Goal: Task Accomplishment & Management: Manage account settings

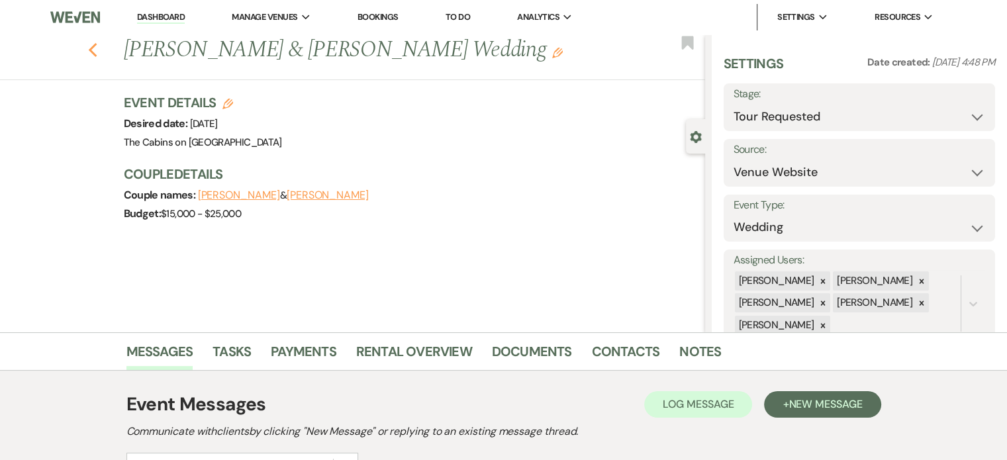
click at [98, 58] on icon "Previous" at bounding box center [93, 50] width 10 height 16
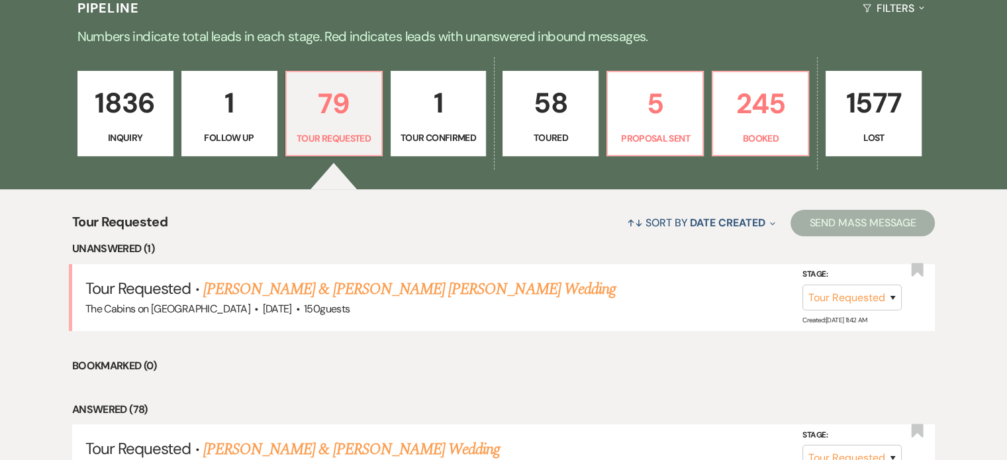
scroll to position [357, 0]
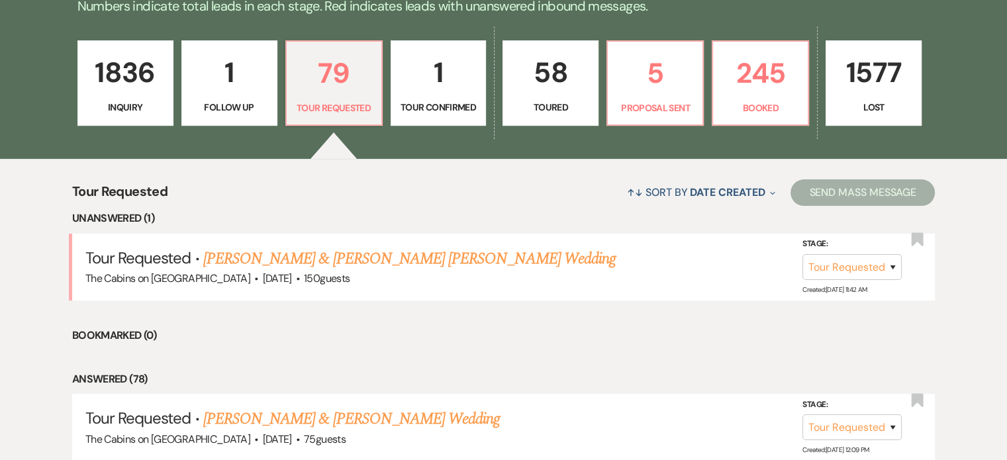
click at [553, 95] on p "58" at bounding box center [550, 72] width 79 height 44
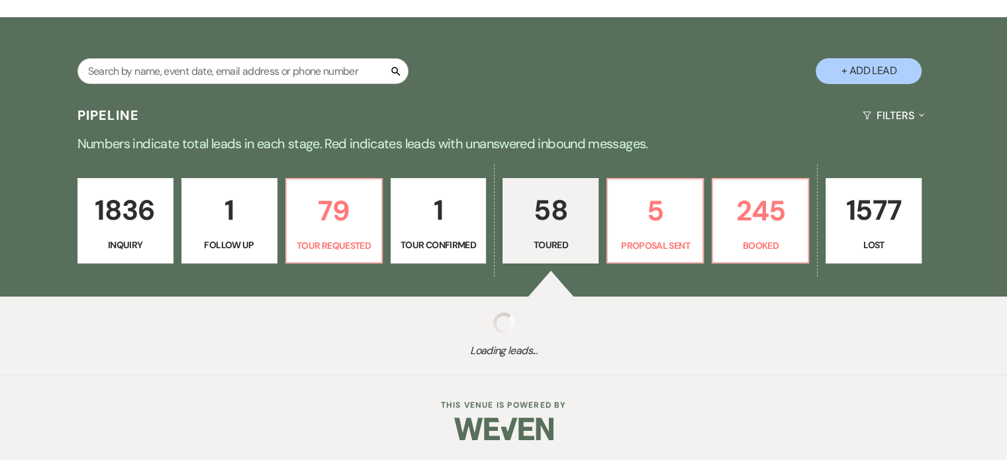
select select "5"
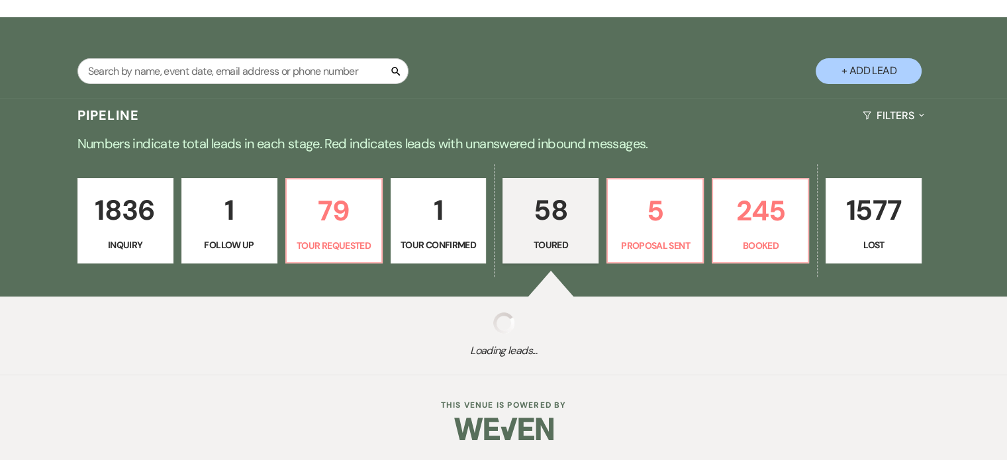
select select "5"
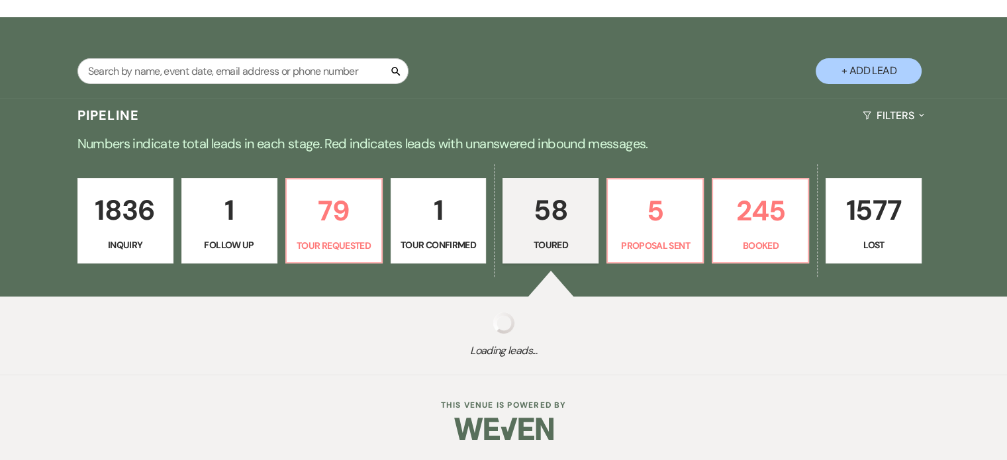
select select "5"
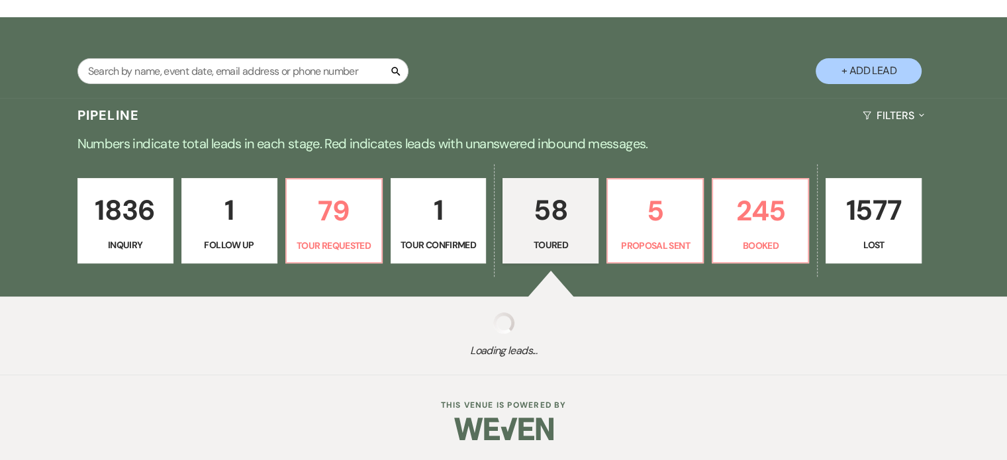
select select "5"
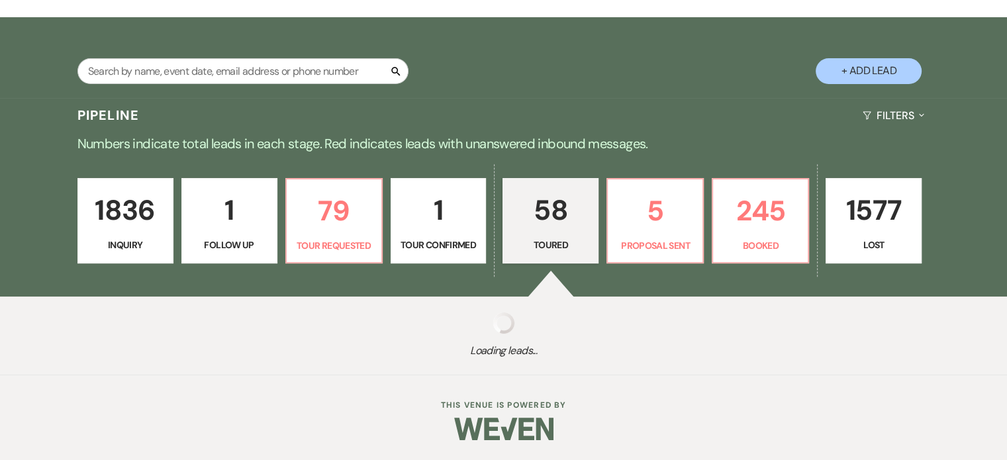
select select "5"
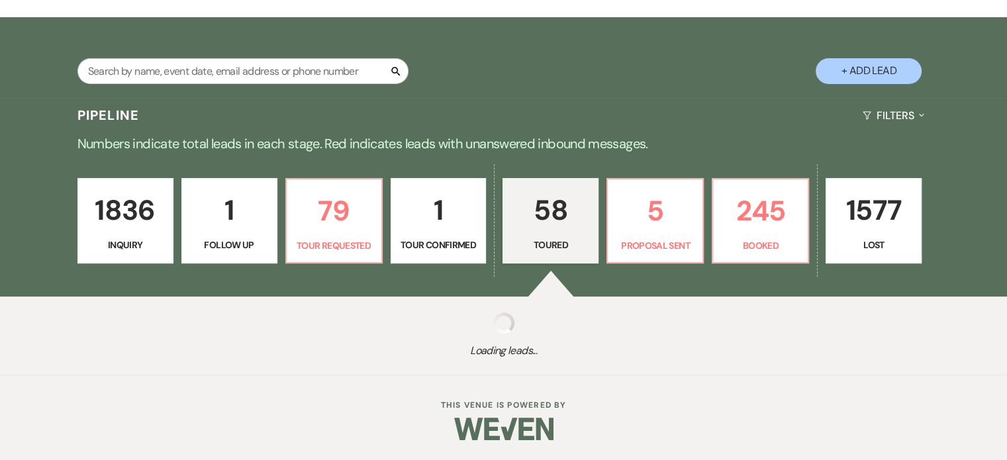
select select "5"
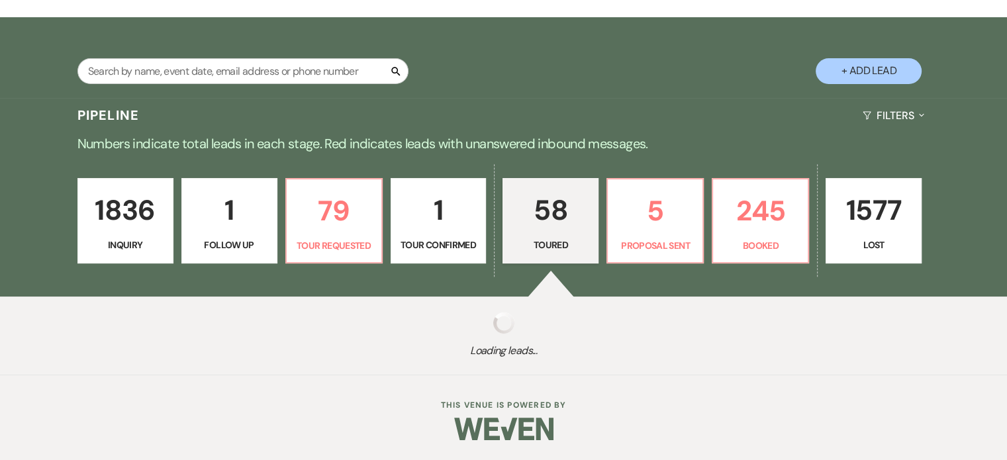
select select "5"
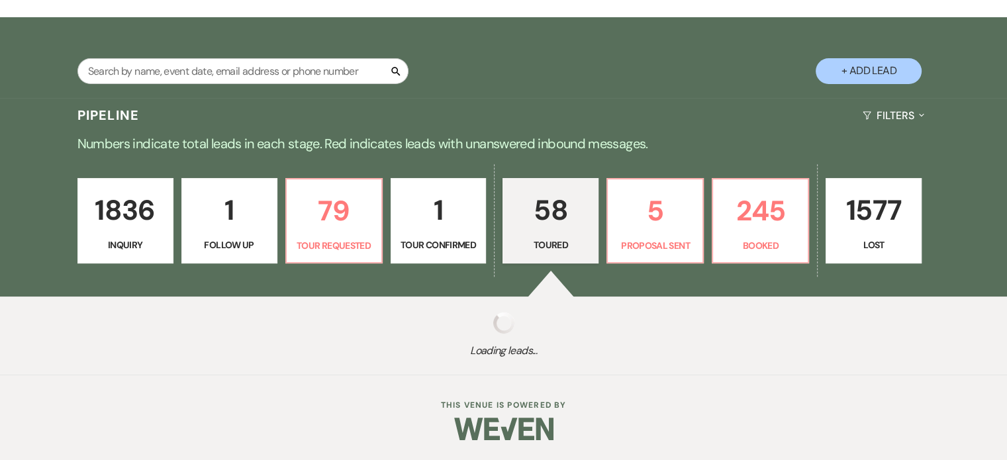
select select "5"
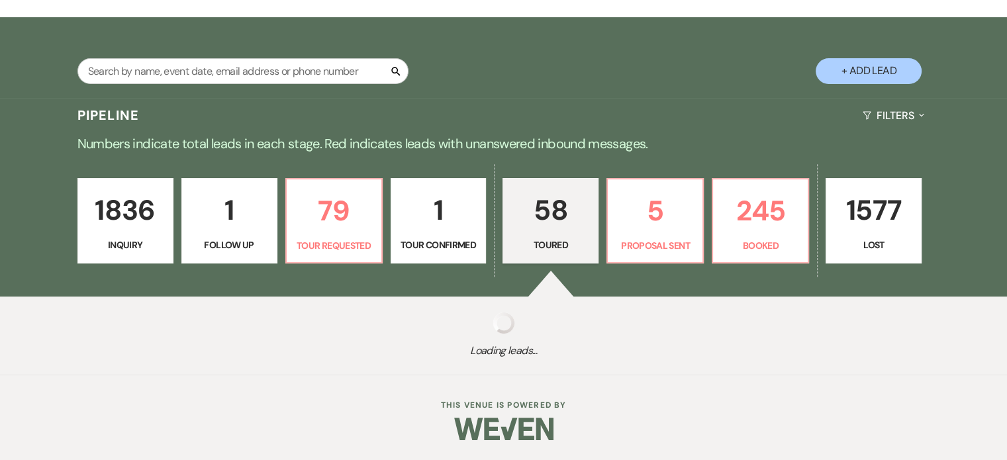
select select "5"
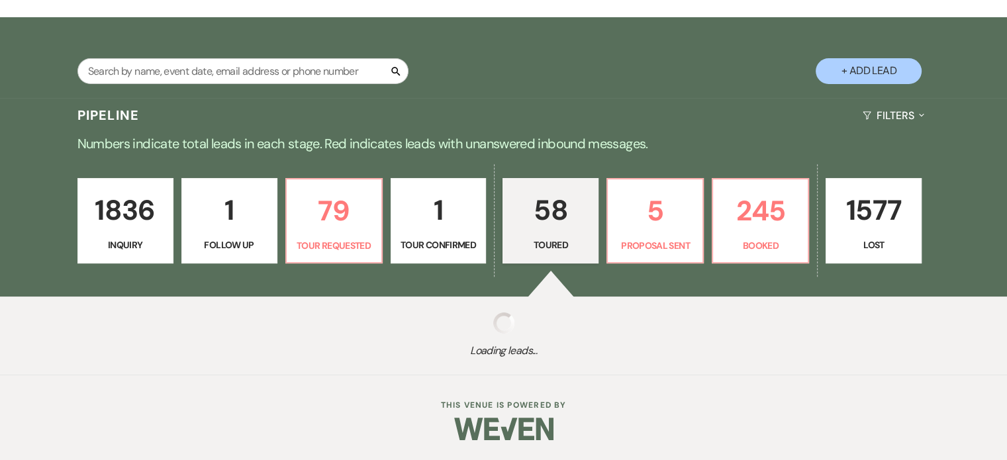
select select "5"
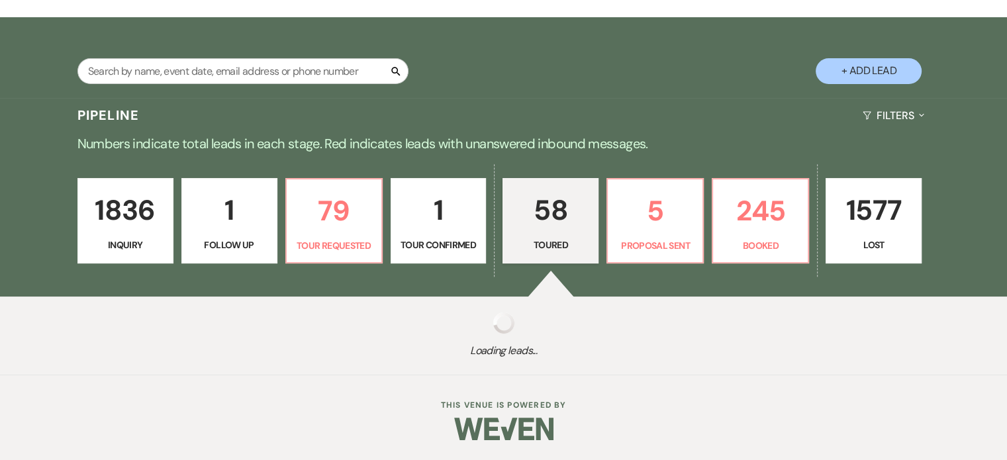
select select "5"
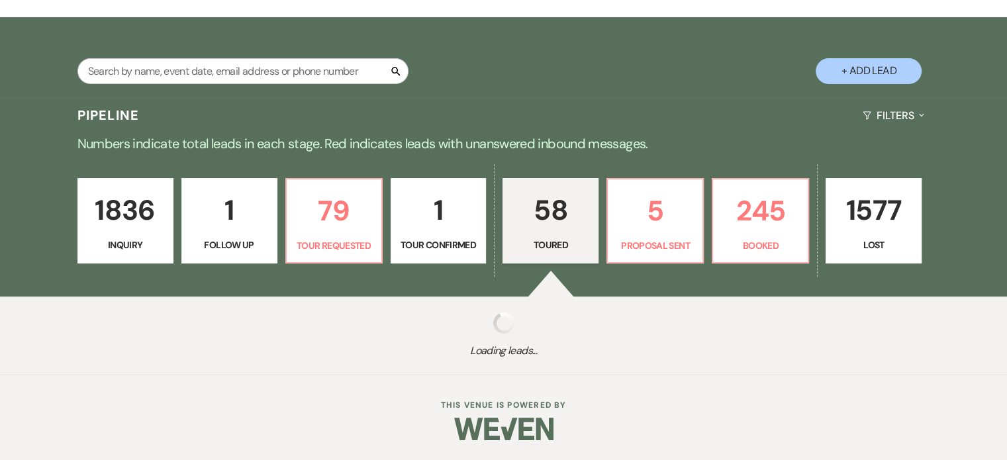
select select "5"
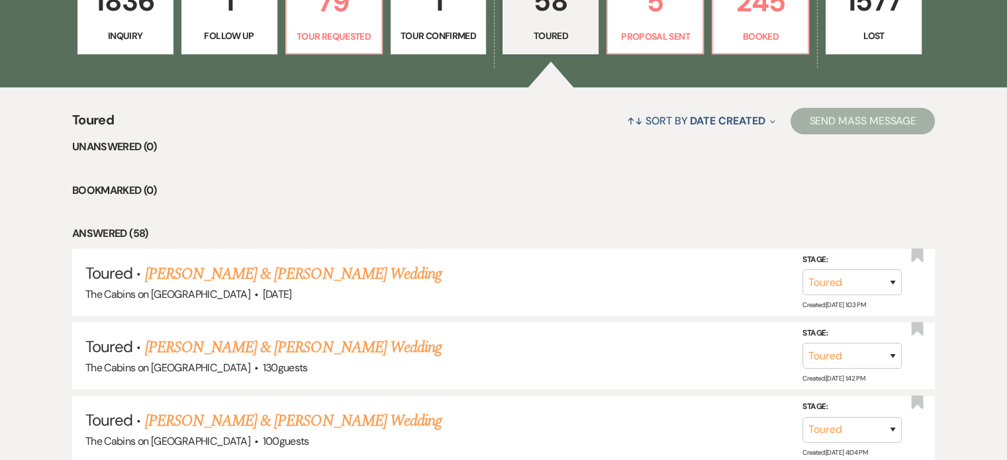
scroll to position [424, 0]
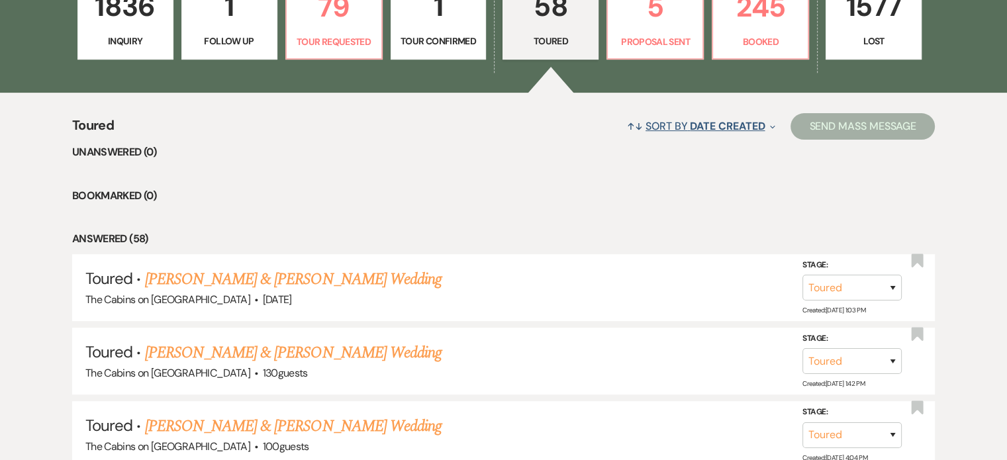
click at [770, 132] on icon "Expand" at bounding box center [772, 127] width 5 height 11
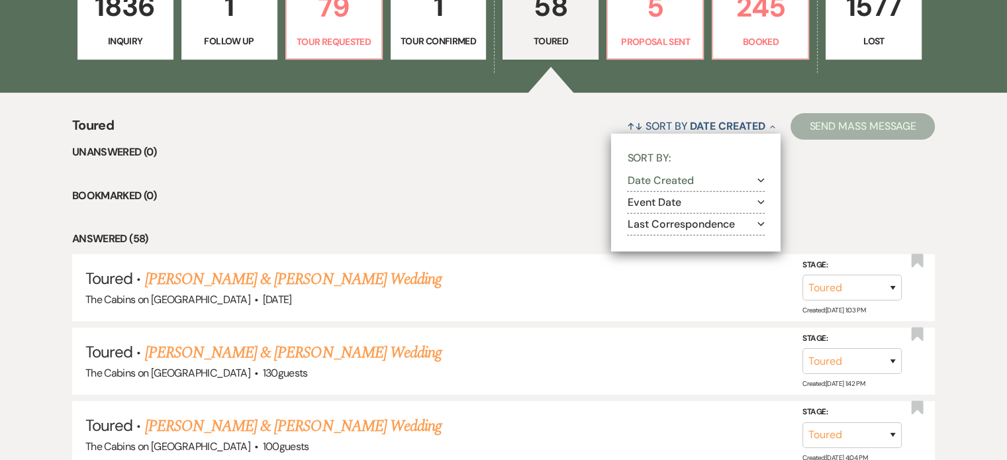
click at [757, 230] on icon "Expand" at bounding box center [760, 224] width 7 height 11
click at [682, 250] on label "Most recent to oldest" at bounding box center [704, 242] width 120 height 17
click at [653, 245] on input "Most recent to oldest" at bounding box center [648, 240] width 9 height 9
radio input "true"
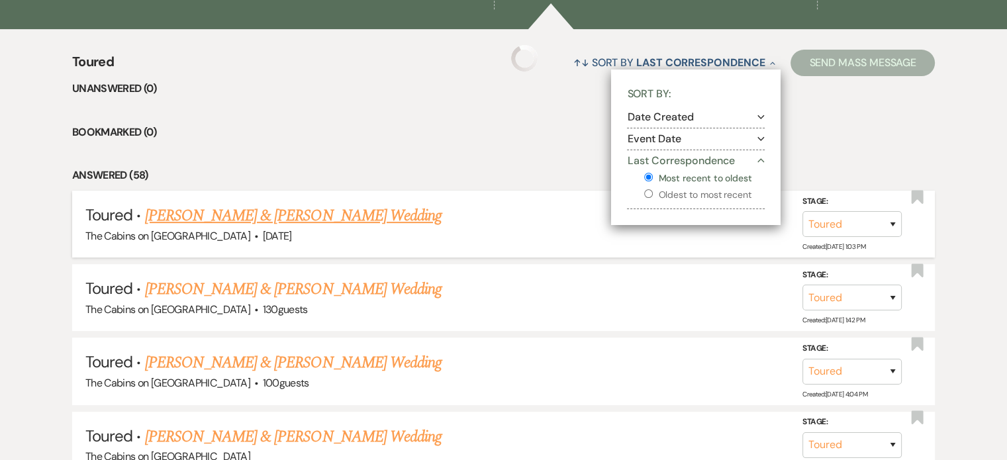
scroll to position [556, 0]
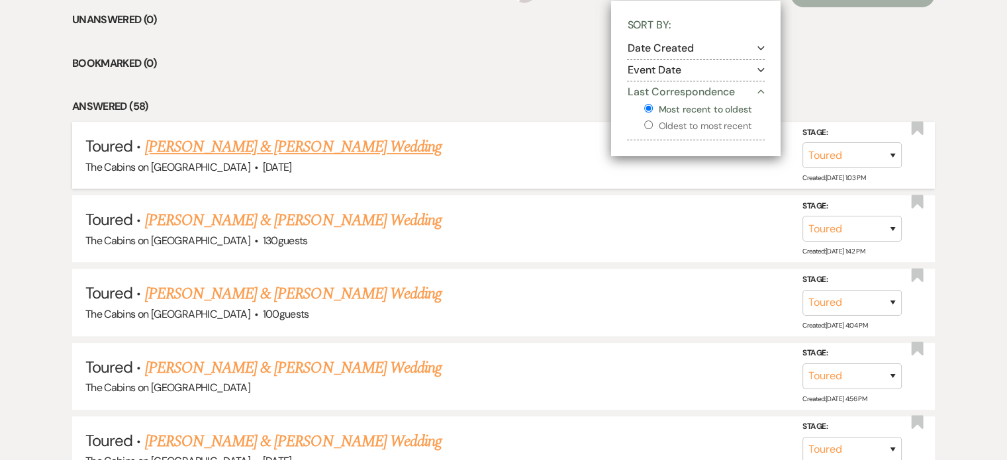
select select "5"
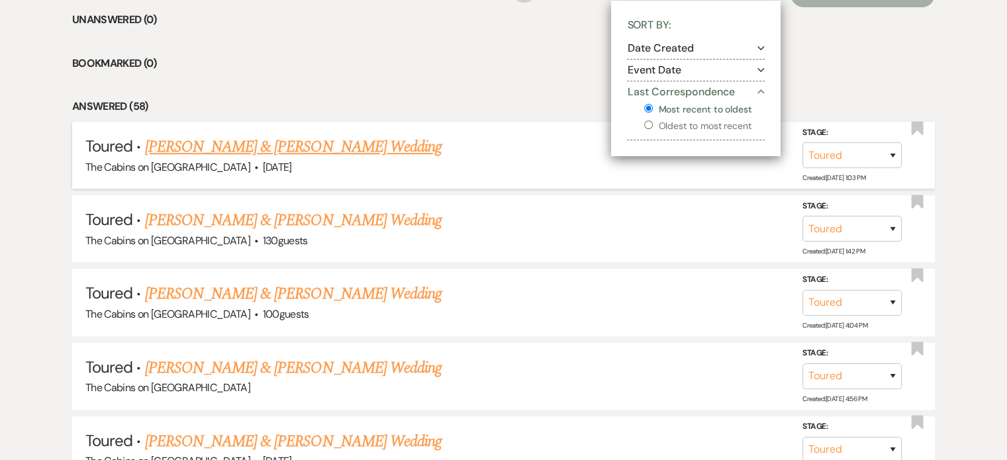
select select "5"
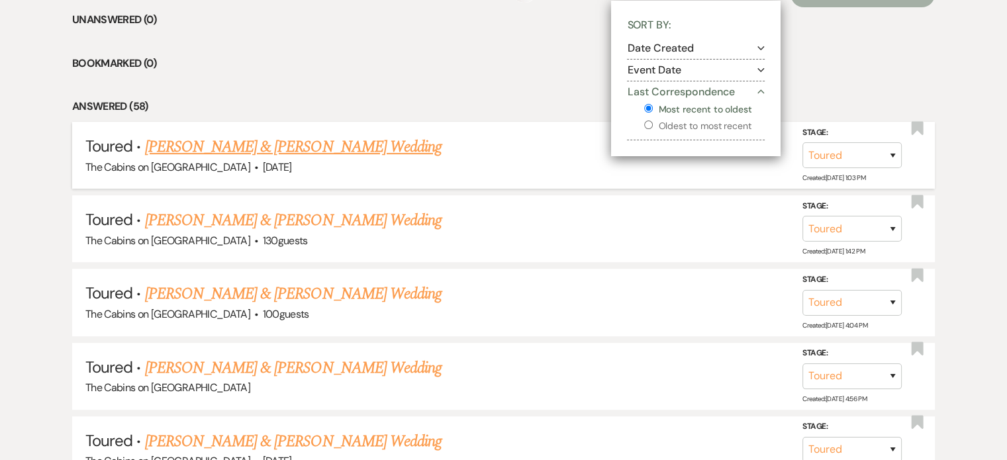
select select "5"
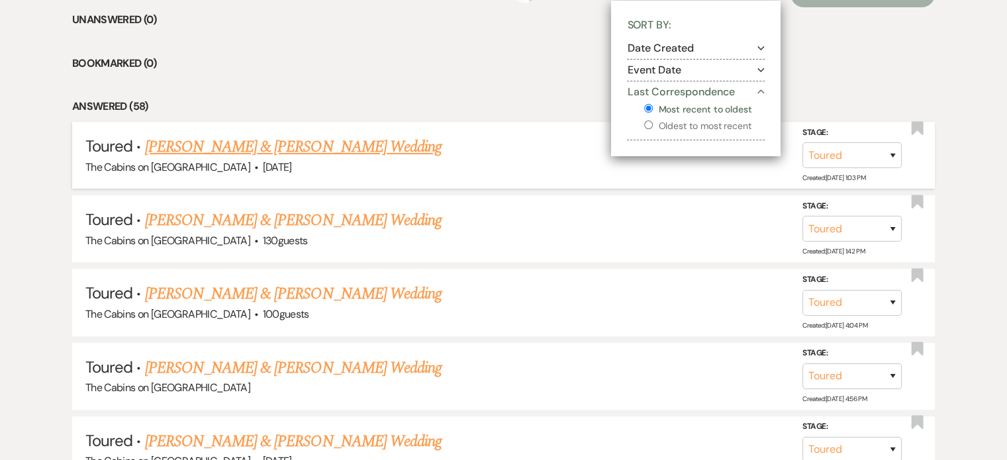
select select "5"
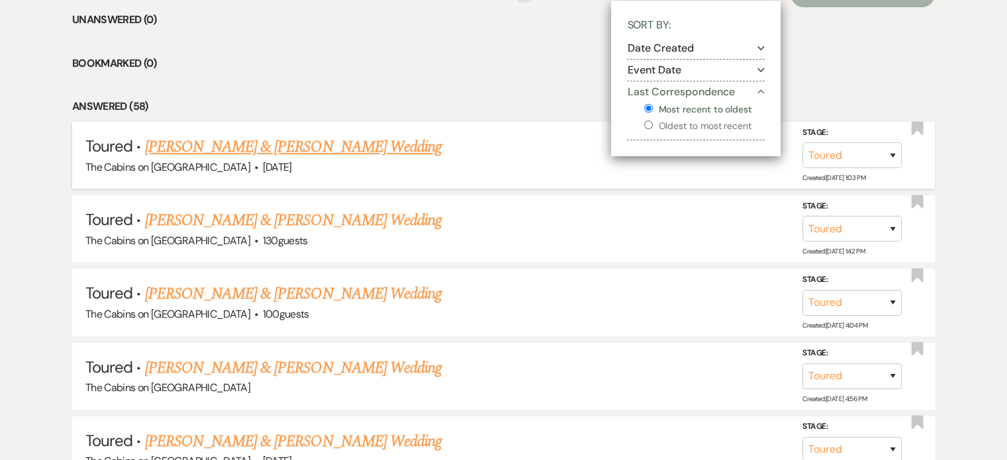
select select "5"
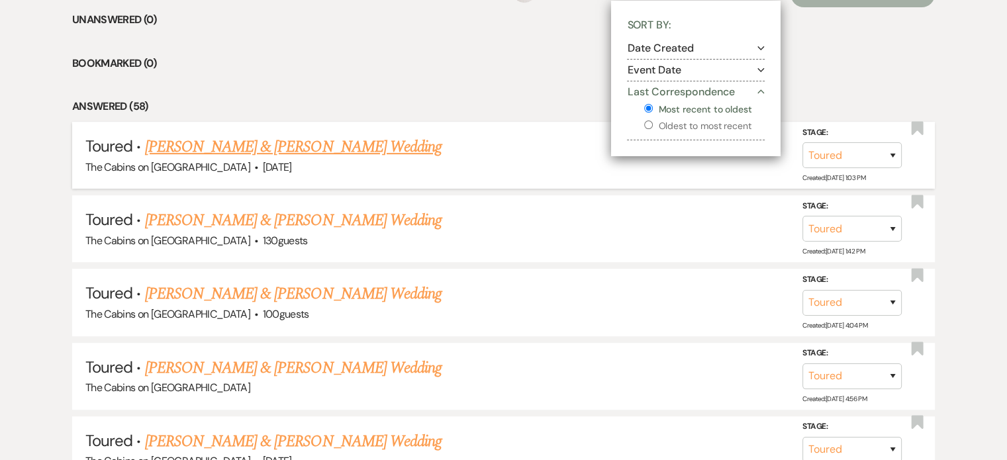
select select "5"
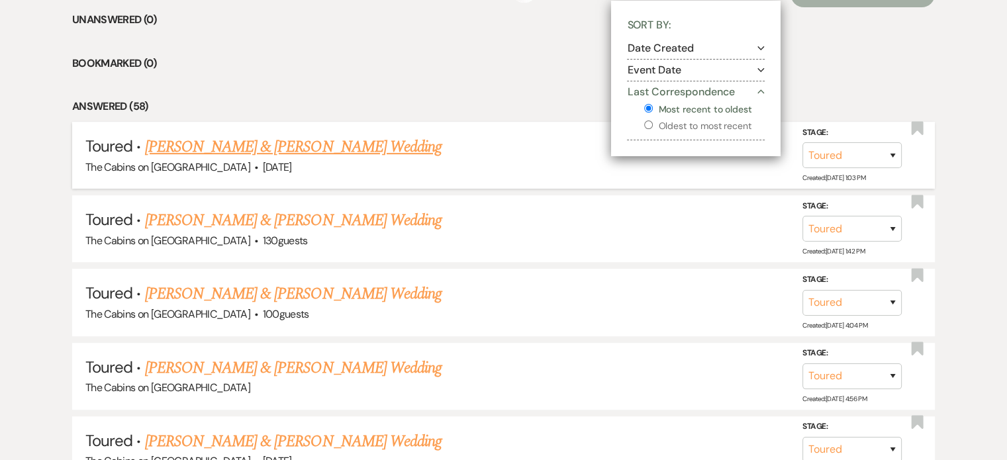
select select "5"
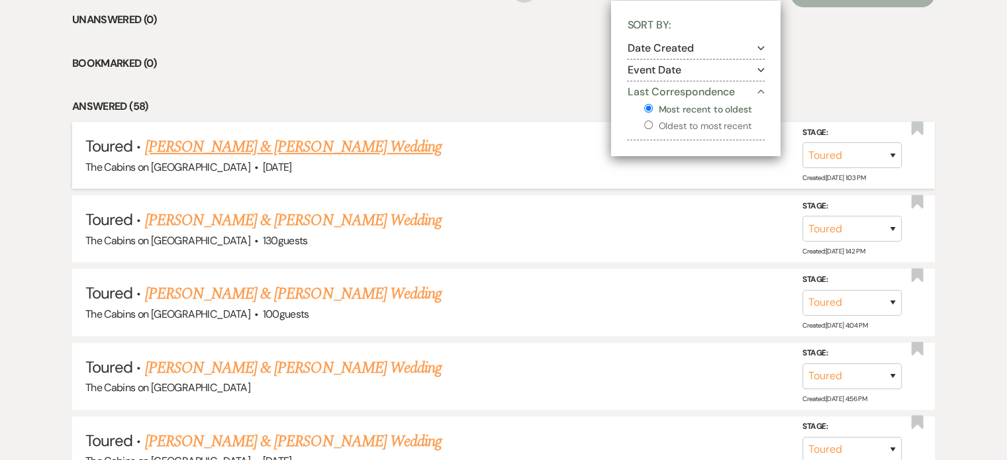
select select "5"
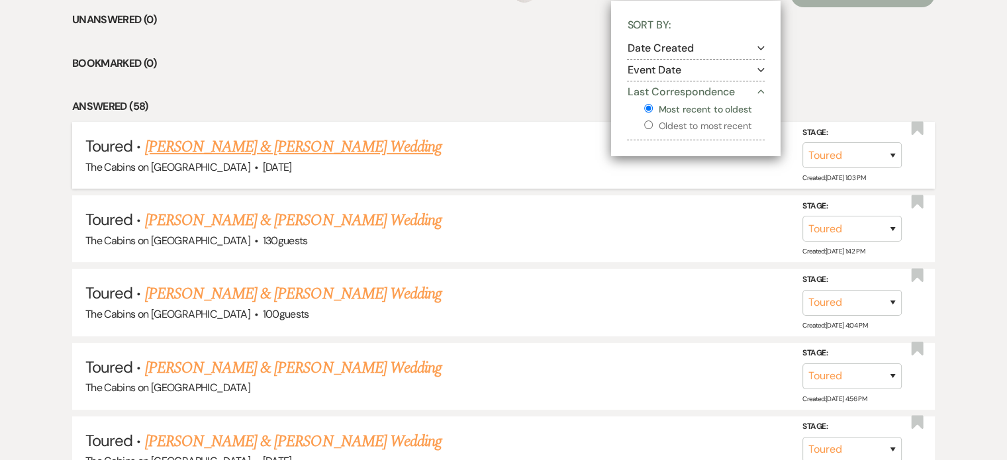
select select "5"
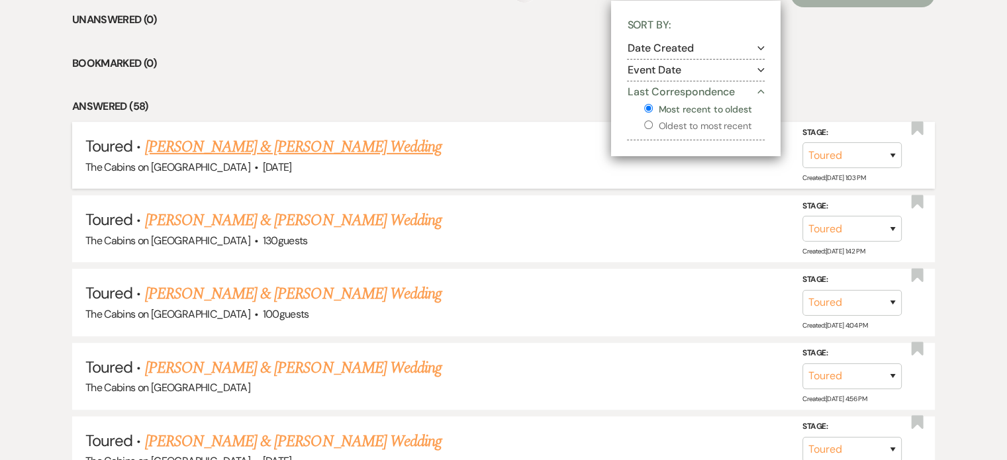
select select "5"
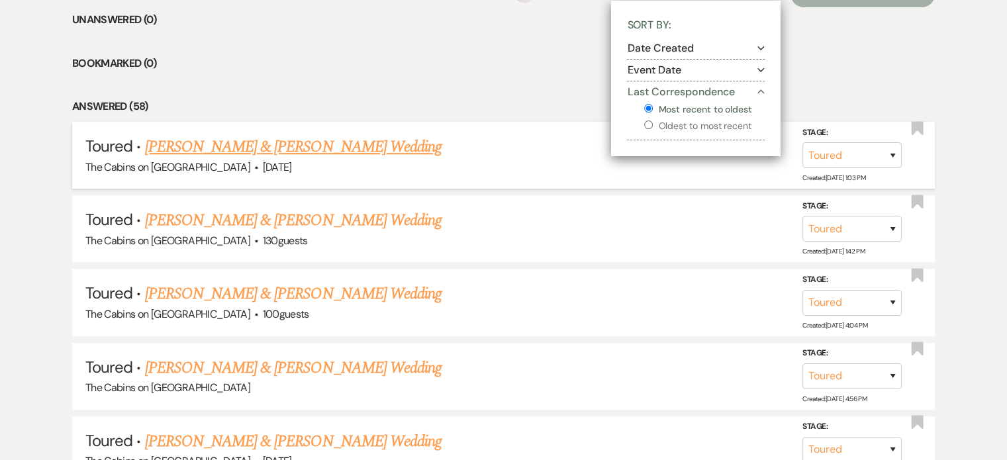
select select "5"
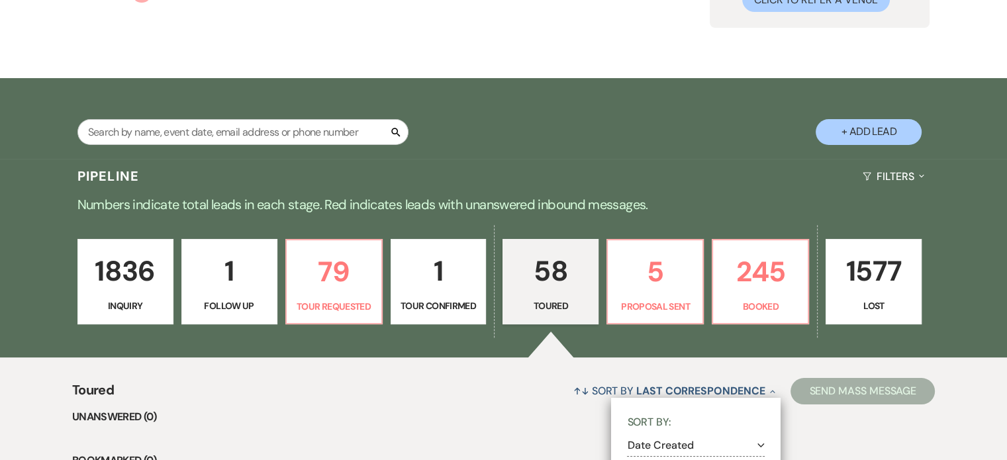
scroll to position [0, 0]
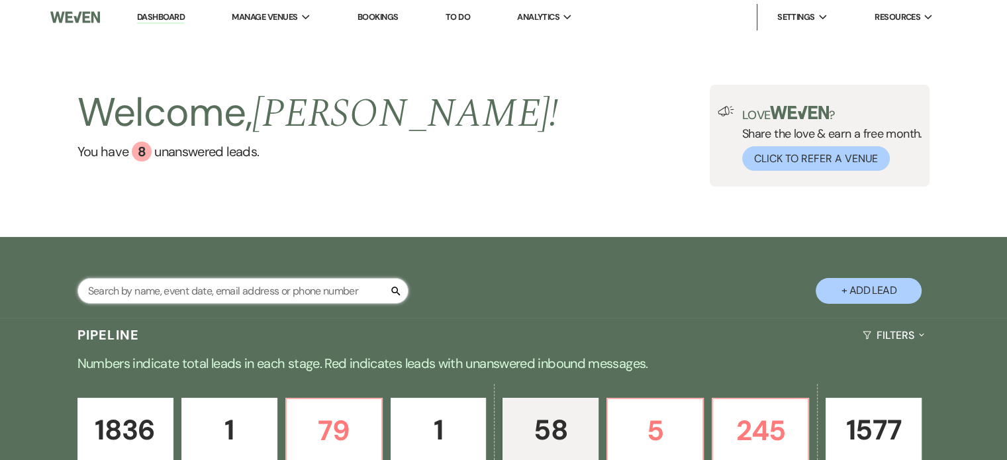
click at [147, 291] on input "text" at bounding box center [242, 291] width 331 height 26
click at [103, 297] on input "text" at bounding box center [242, 291] width 331 height 26
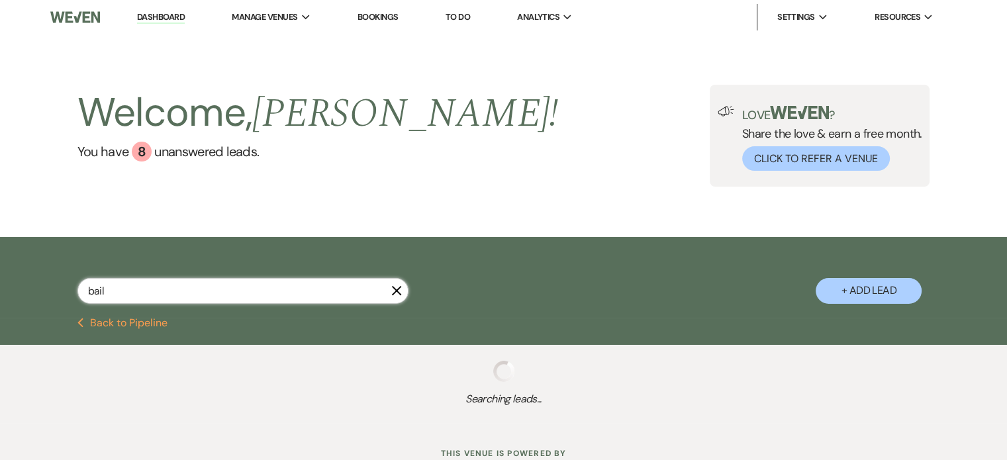
type input "baile"
select select "8"
select select "7"
select select "2"
select select "8"
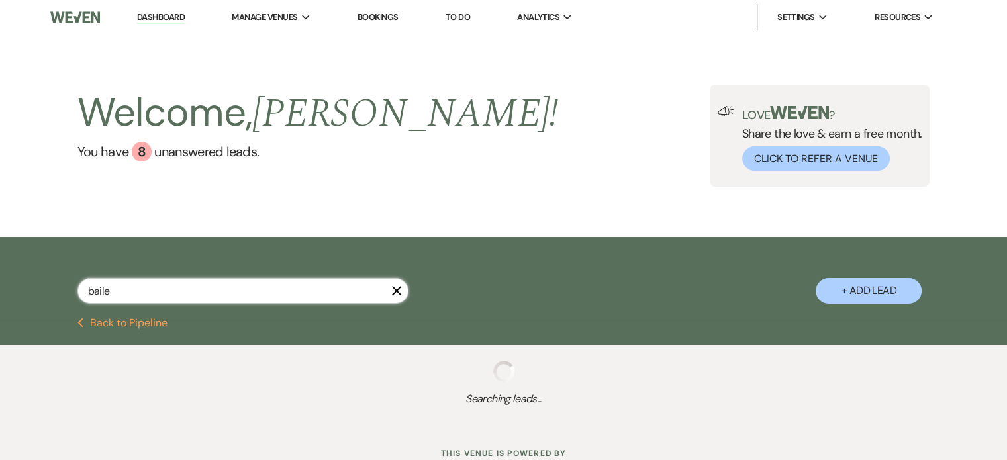
select select "8"
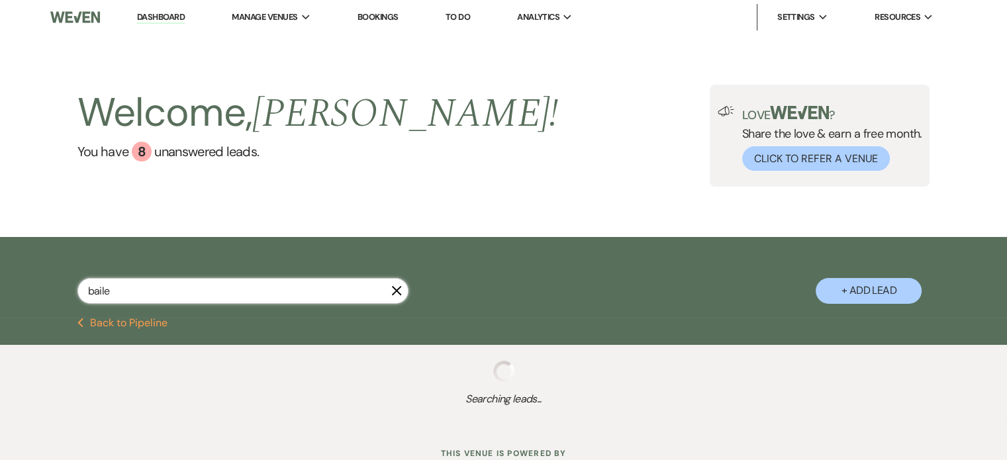
select select "8"
select select "4"
select select "8"
select select "2"
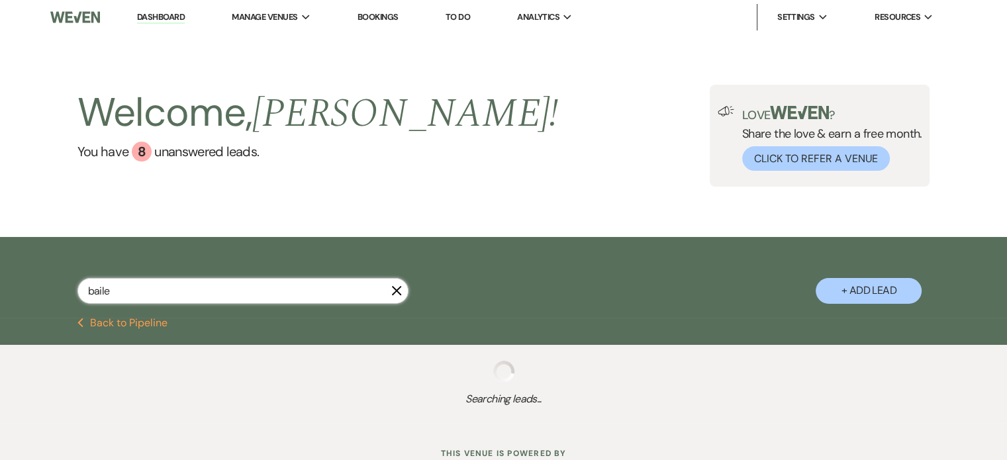
select select "8"
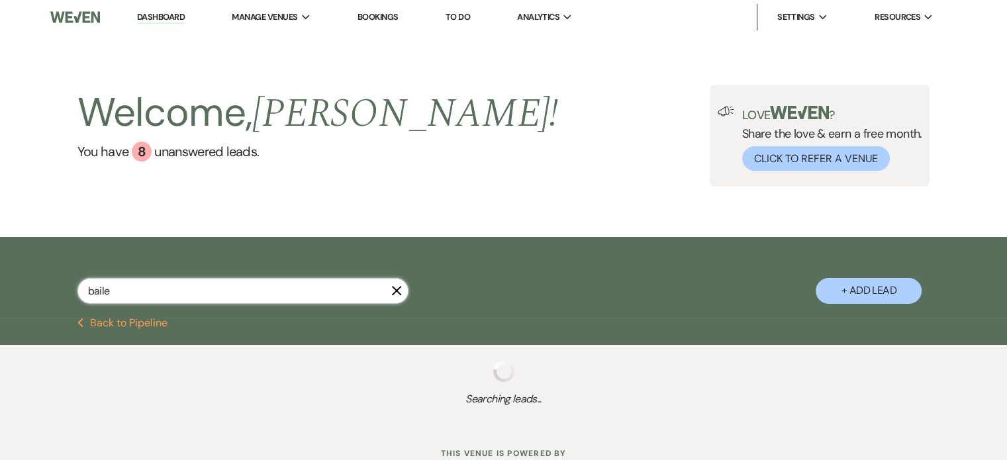
select select "8"
select select "4"
select select "8"
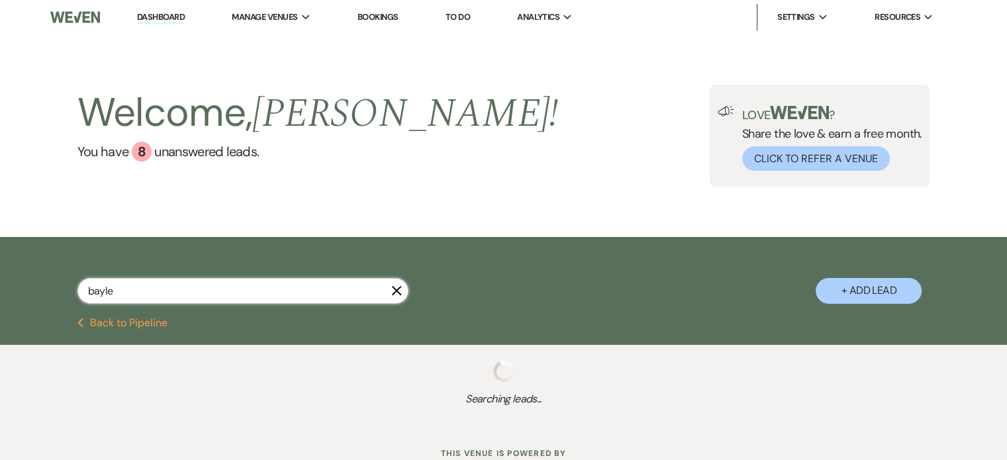
type input "baylee"
select select "8"
select select "7"
select select "2"
select select "5"
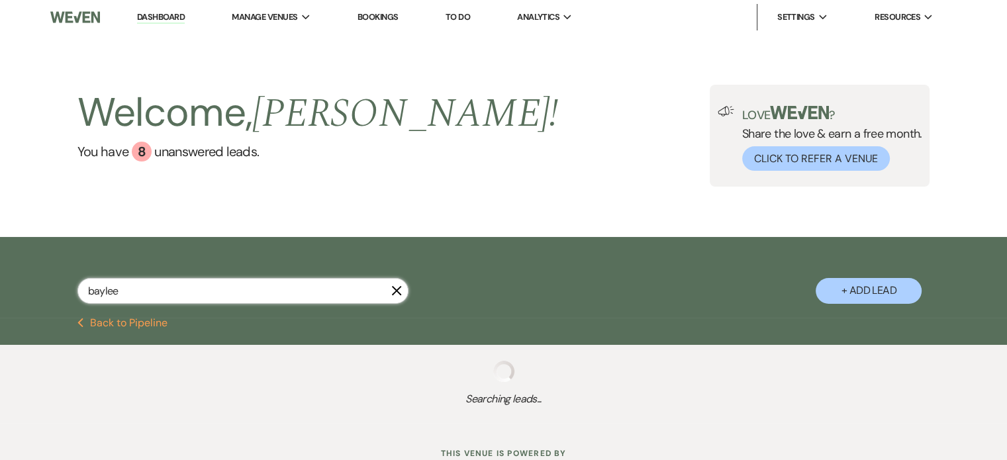
select select "8"
select select "3"
select select "8"
select select "5"
select select "8"
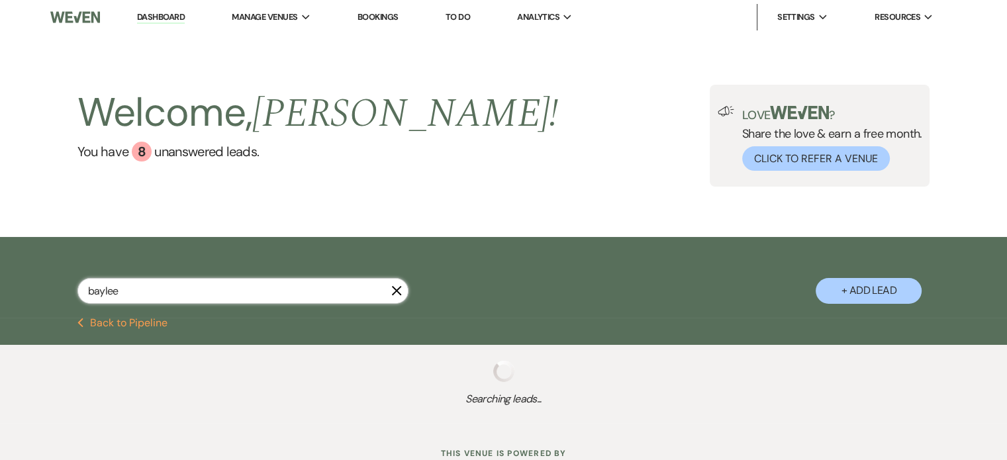
select select "6"
select select "5"
select select "8"
select select "5"
select select "8"
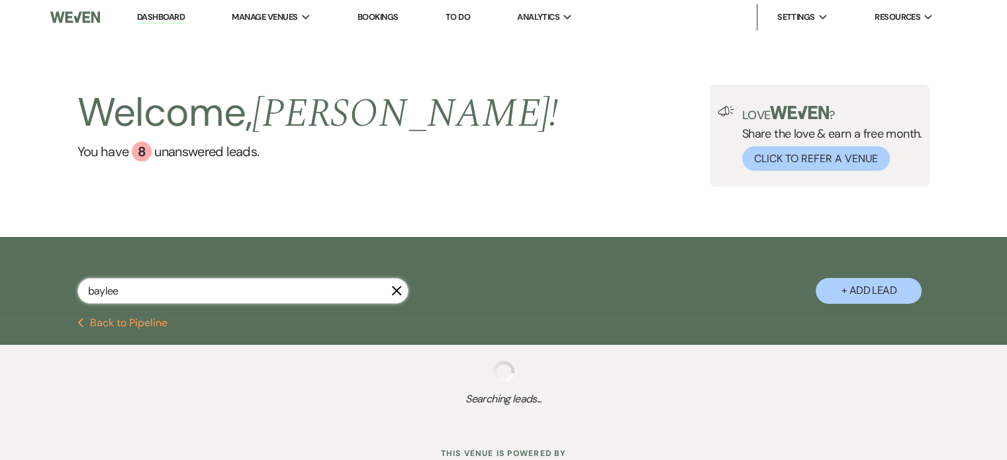
select select "5"
select select "8"
select select "5"
select select "2"
select select "8"
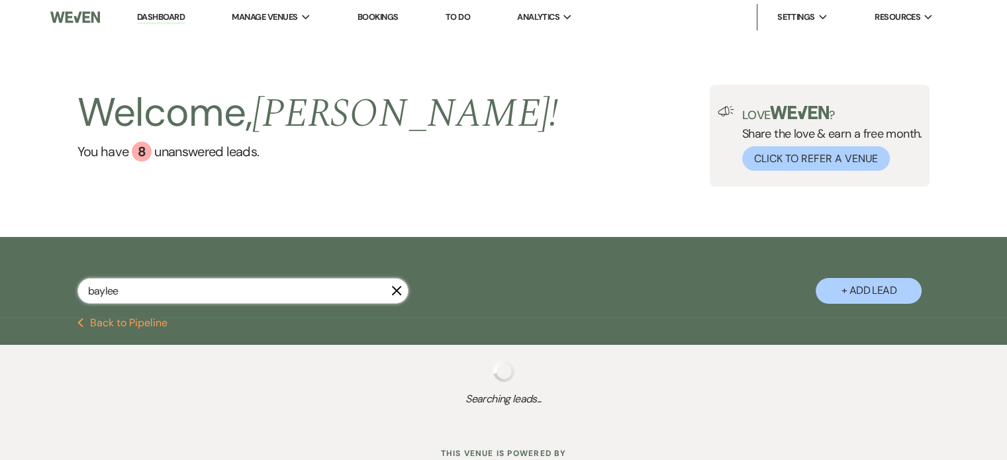
select select "8"
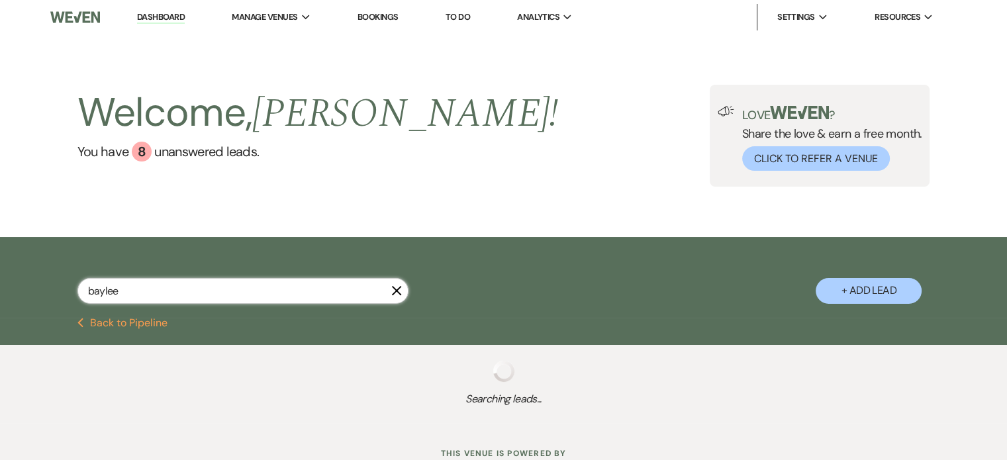
select select "8"
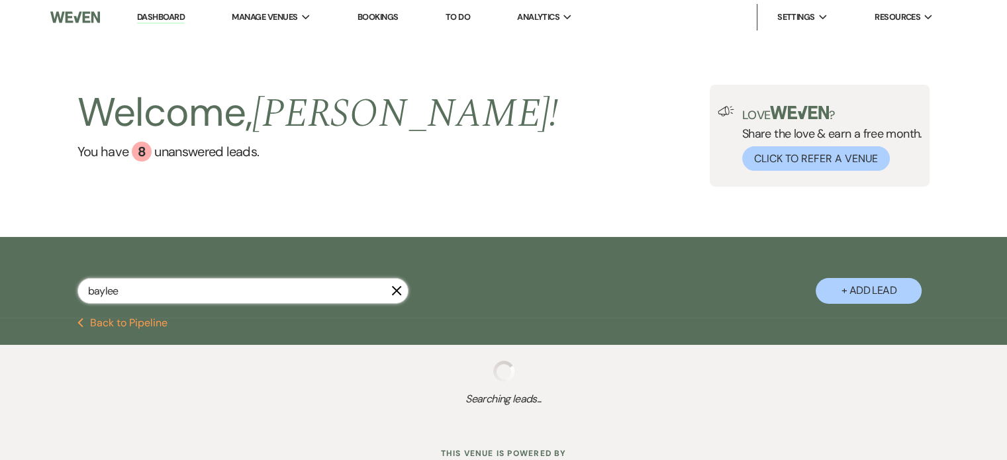
select select "8"
select select "2"
select select "8"
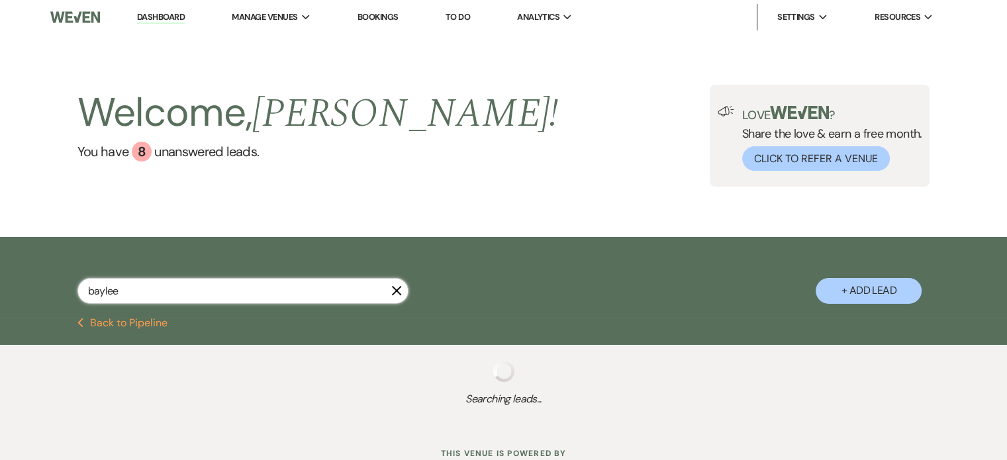
select select "8"
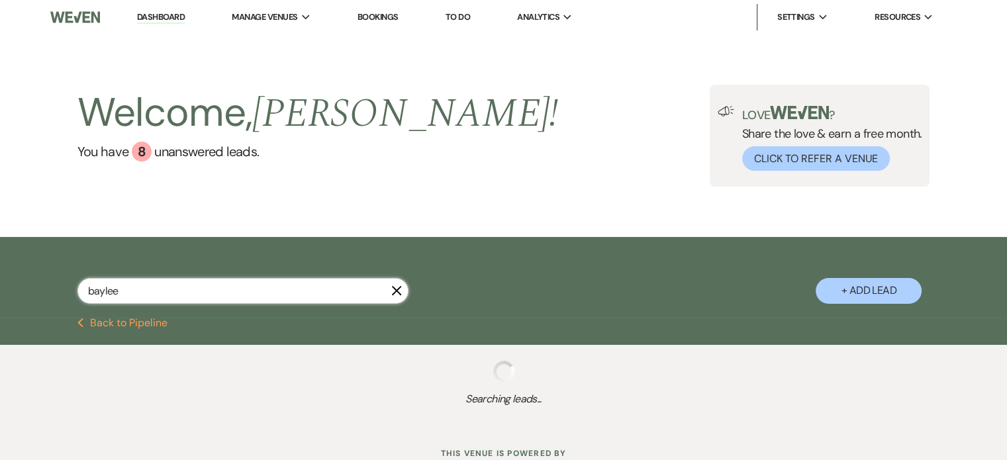
select select "8"
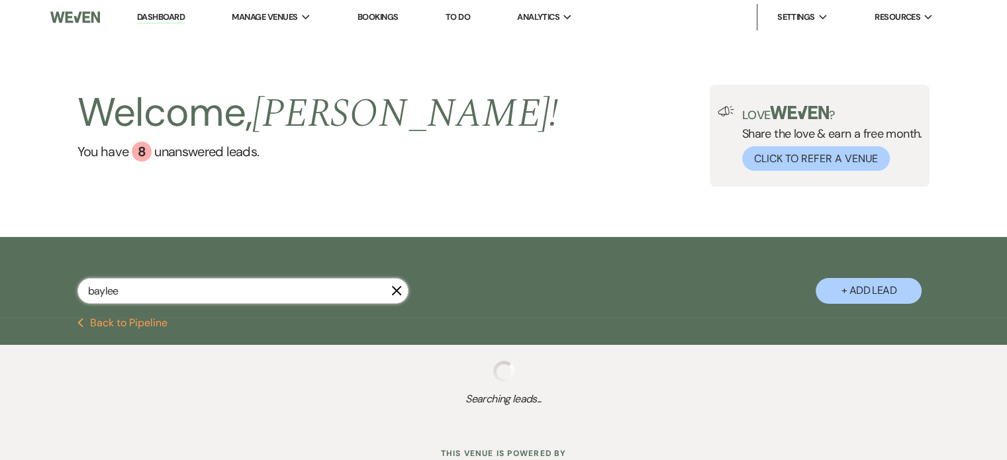
select select "8"
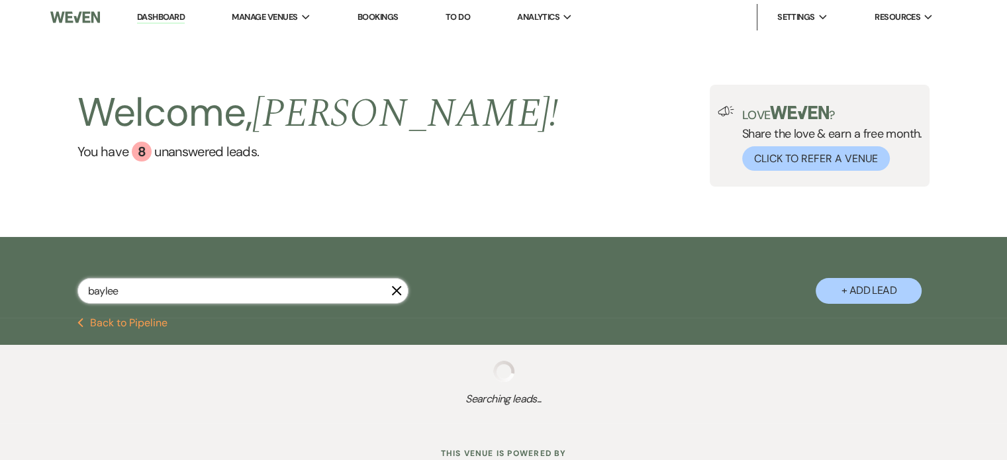
select select "8"
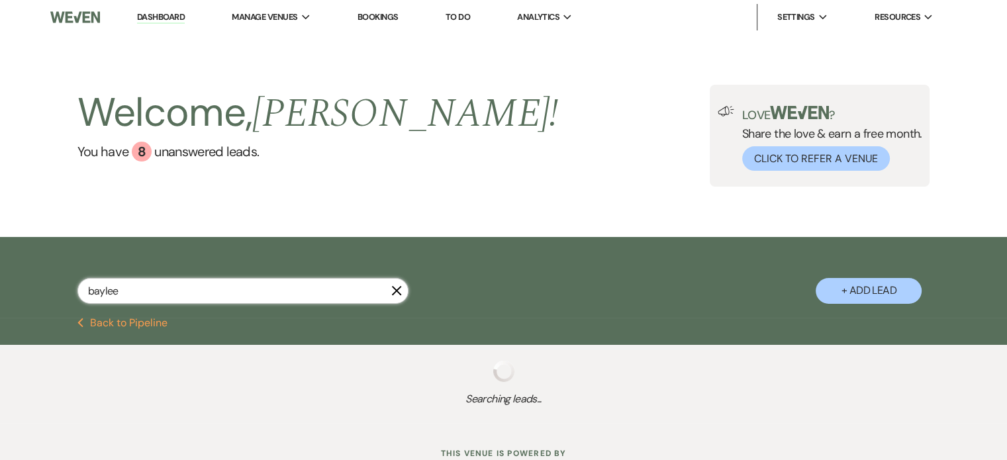
select select "8"
select select "3"
select select "8"
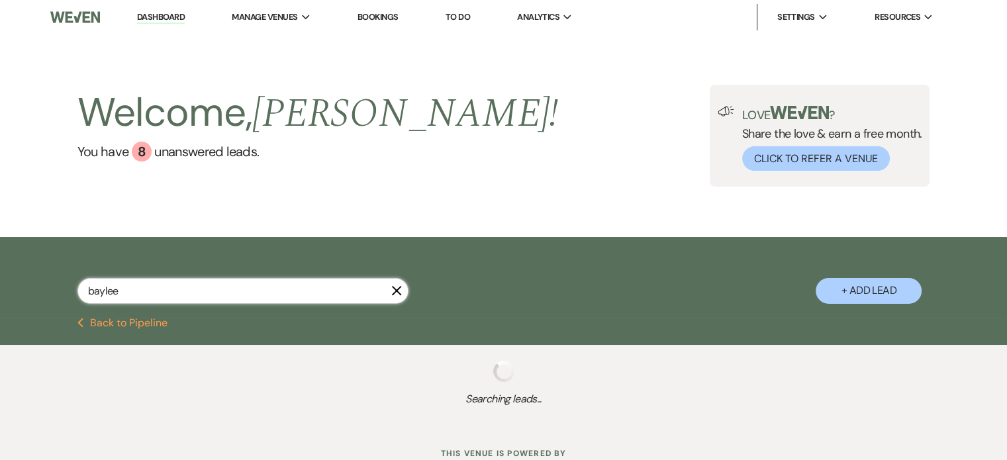
select select "8"
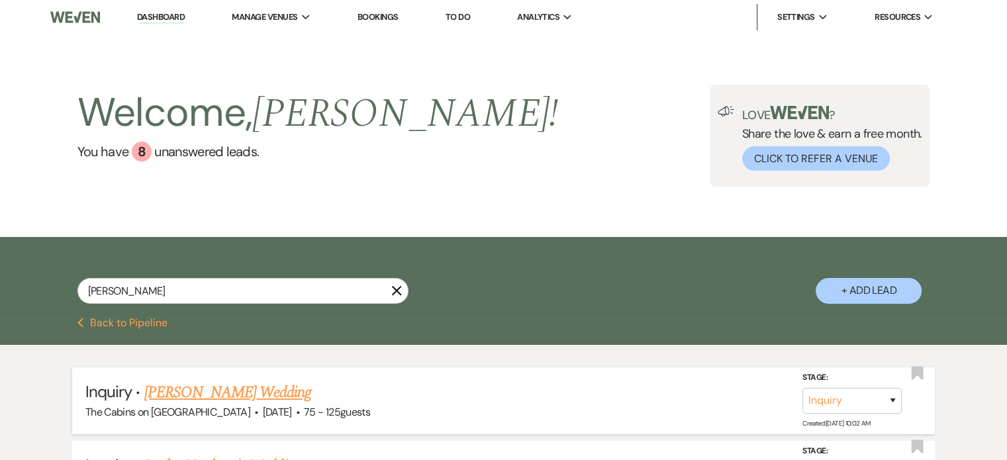
click at [191, 404] on link "[PERSON_NAME] Wedding" at bounding box center [227, 393] width 167 height 24
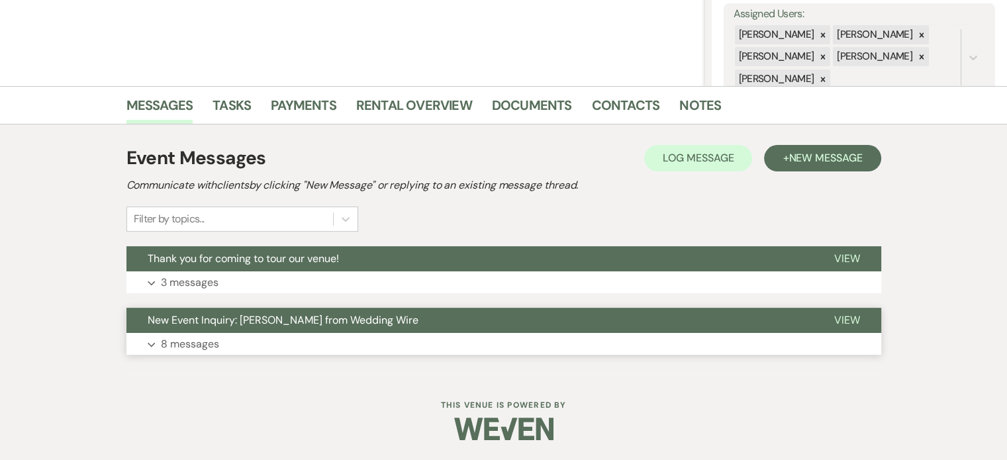
scroll to position [265, 0]
click at [214, 291] on p "3 messages" at bounding box center [190, 282] width 58 height 17
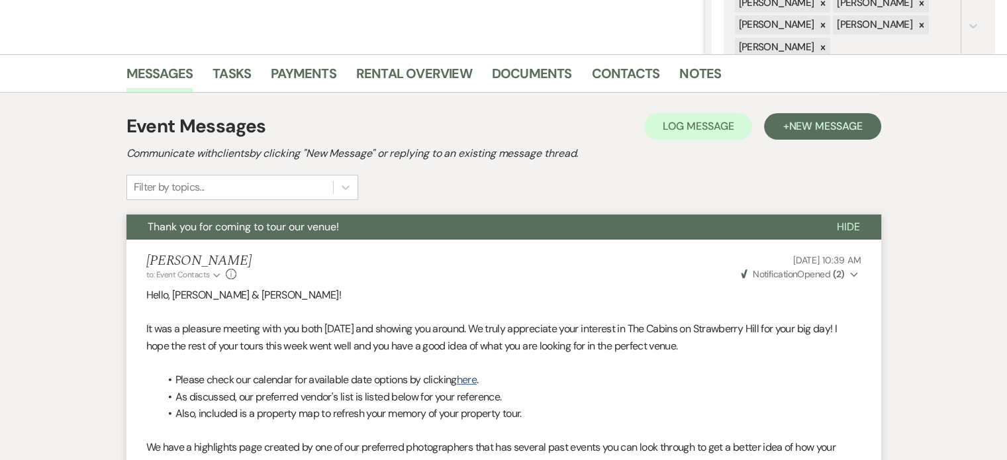
scroll to position [238, 0]
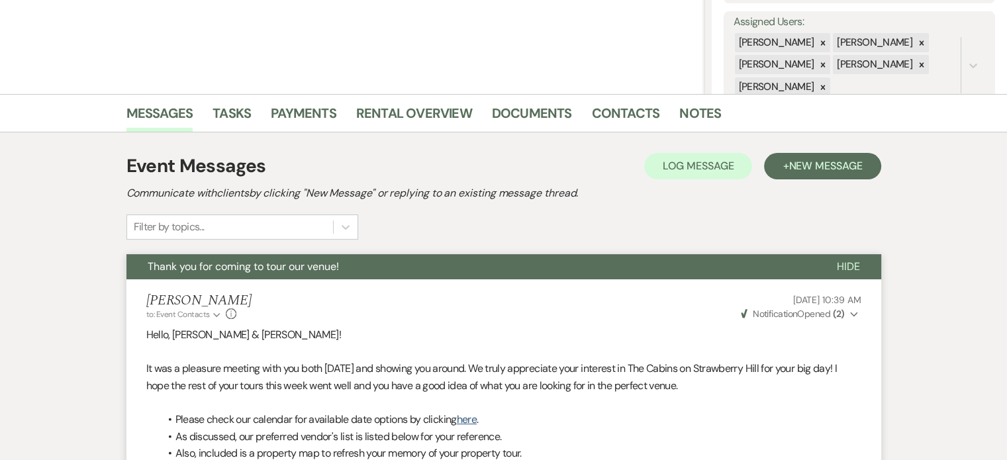
click at [837, 273] on span "Hide" at bounding box center [848, 266] width 23 height 14
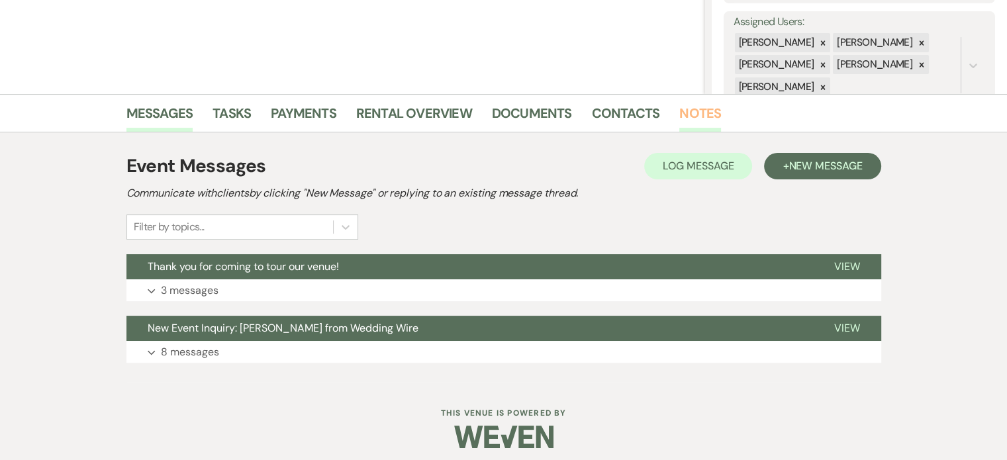
click at [721, 109] on link "Notes" at bounding box center [700, 117] width 42 height 29
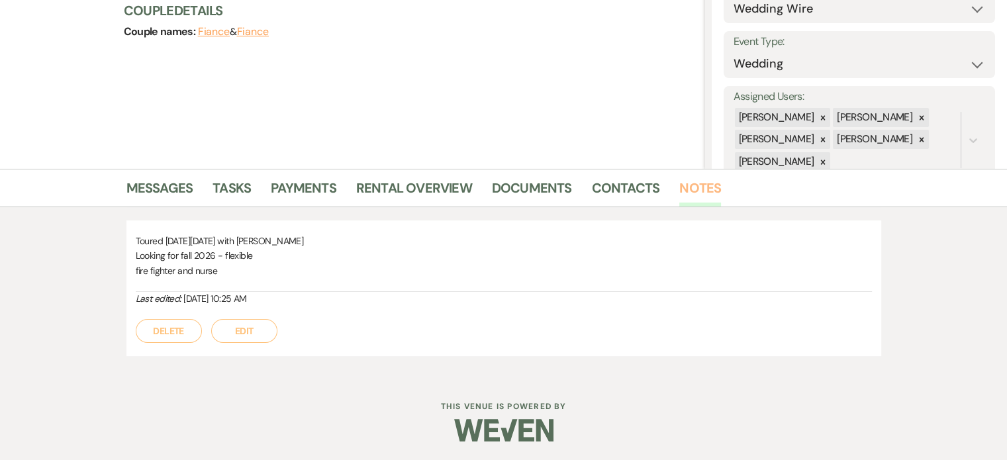
scroll to position [238, 0]
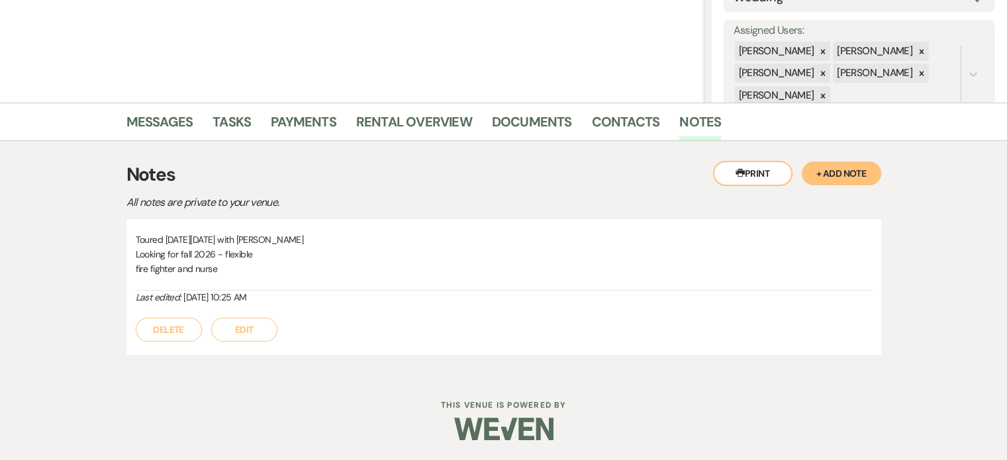
click at [733, 36] on label "Assigned Users:" at bounding box center [859, 30] width 252 height 19
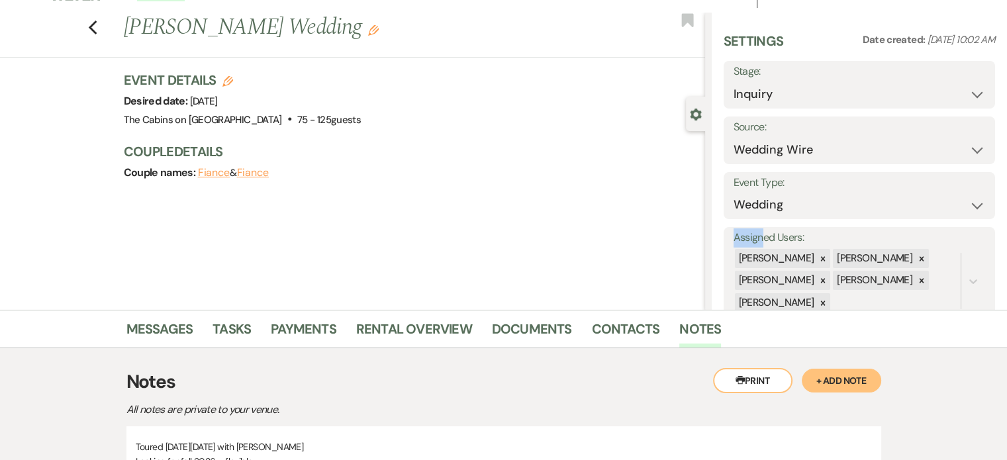
scroll to position [0, 0]
